Goal: Find specific page/section

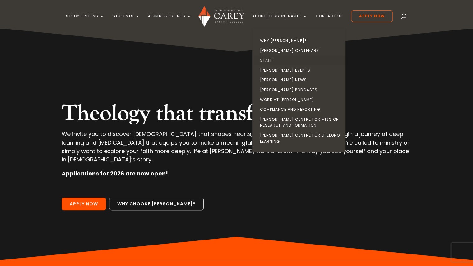
click at [278, 59] on link "Staff" at bounding box center [300, 60] width 93 height 10
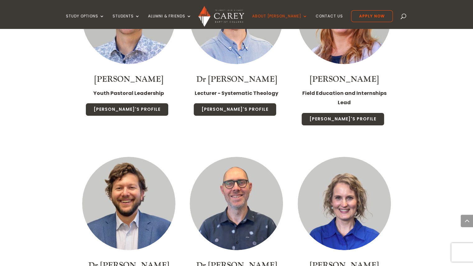
scroll to position [1399, 0]
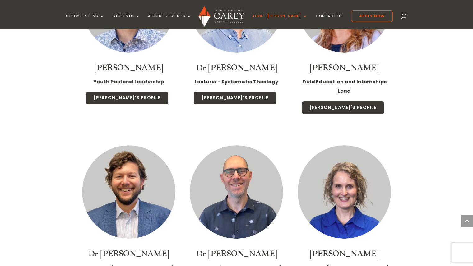
click at [336, 168] on img at bounding box center [344, 191] width 93 height 93
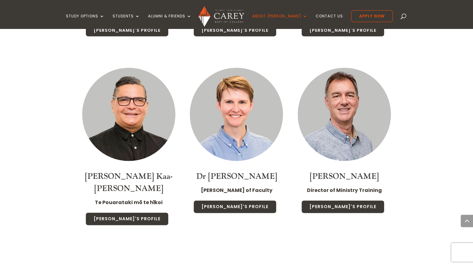
scroll to position [839, 0]
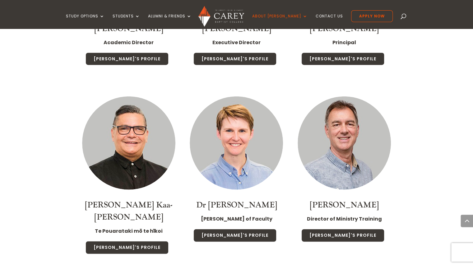
click at [132, 143] on img at bounding box center [128, 142] width 93 height 93
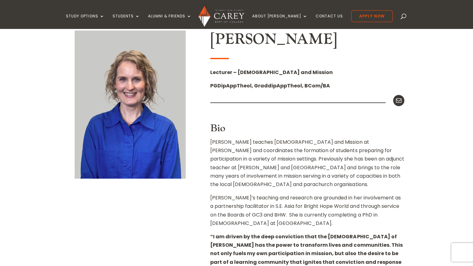
scroll to position [155, 0]
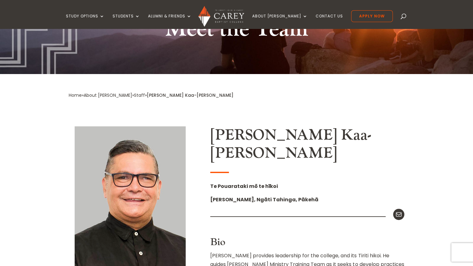
scroll to position [62, 0]
